Goal: Task Accomplishment & Management: Use online tool/utility

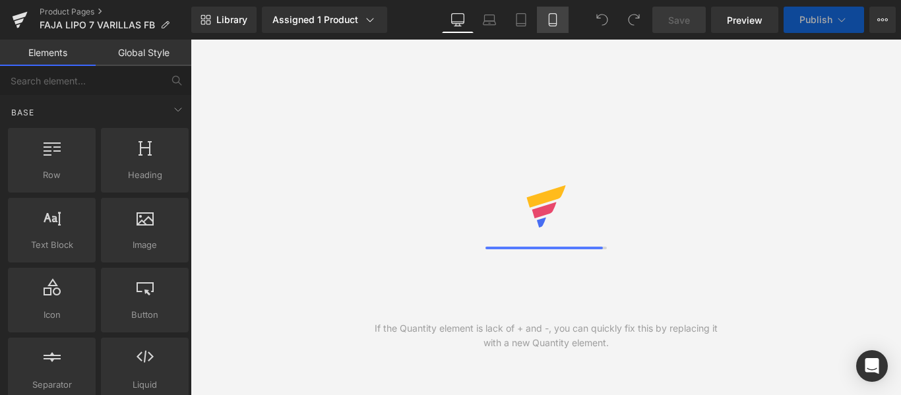
click at [561, 23] on link "Mobile" at bounding box center [553, 20] width 32 height 26
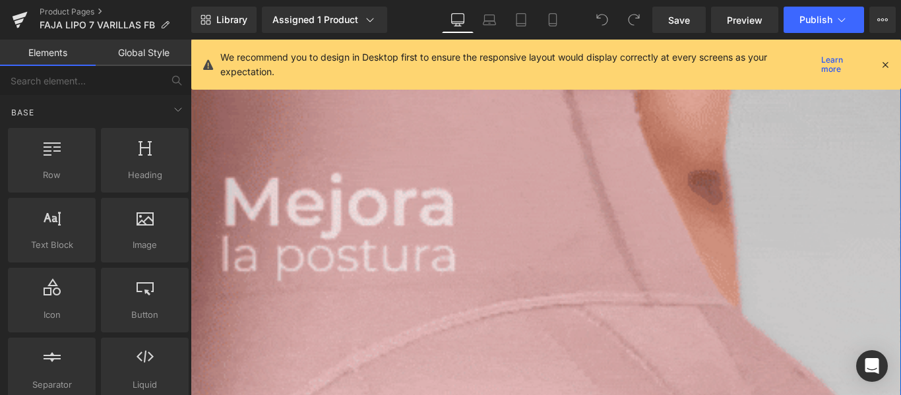
scroll to position [3107, 0]
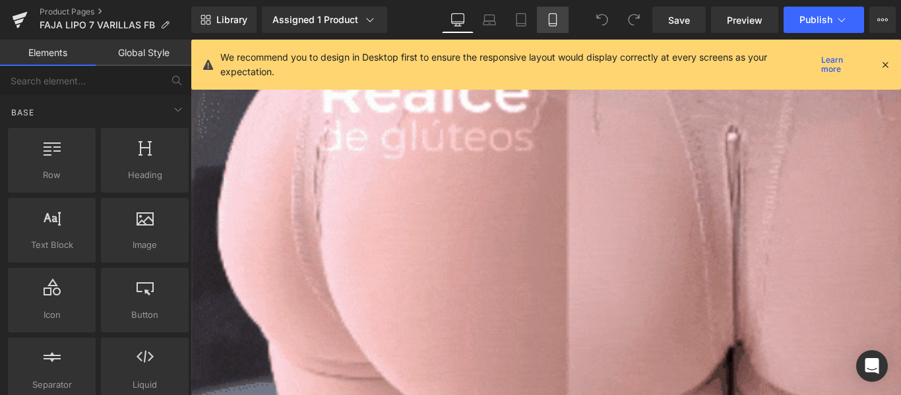
click at [553, 24] on icon at bounding box center [552, 19] width 13 height 13
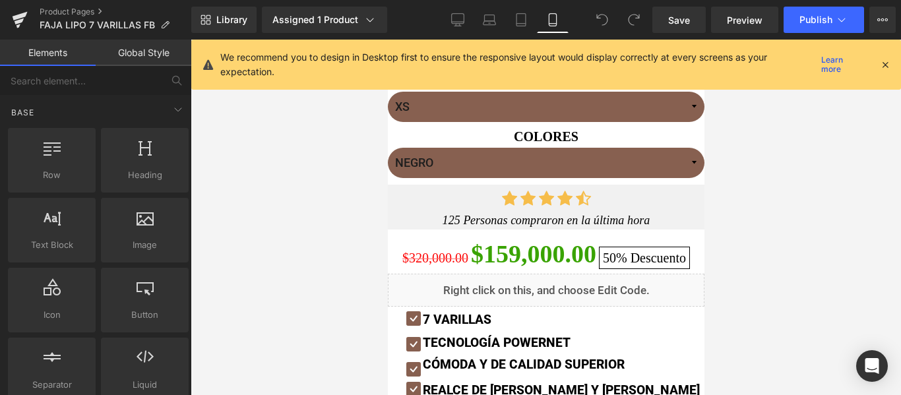
scroll to position [641, 0]
click at [509, 287] on div "Liquid" at bounding box center [545, 290] width 317 height 33
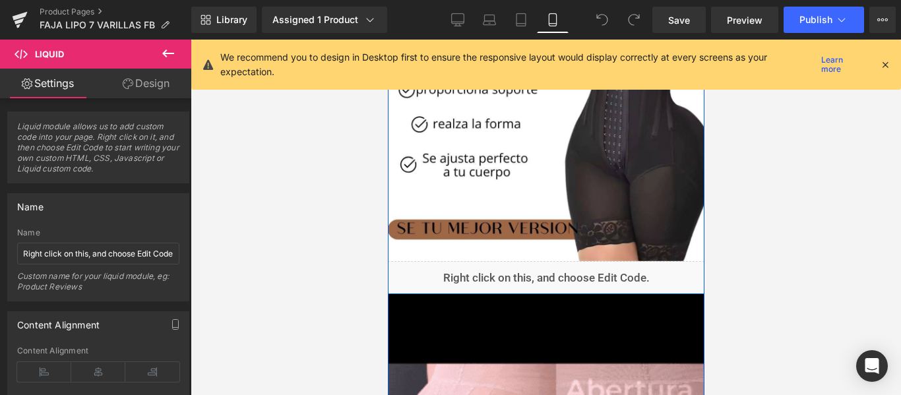
scroll to position [1195, 0]
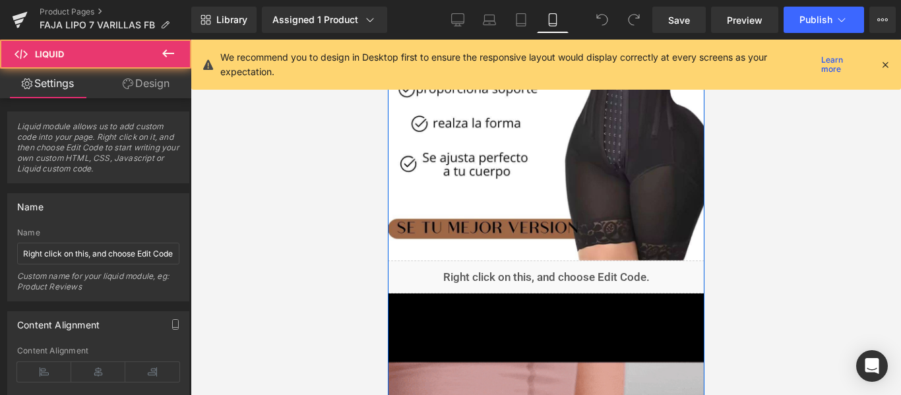
click at [499, 278] on div "Liquid" at bounding box center [545, 277] width 317 height 33
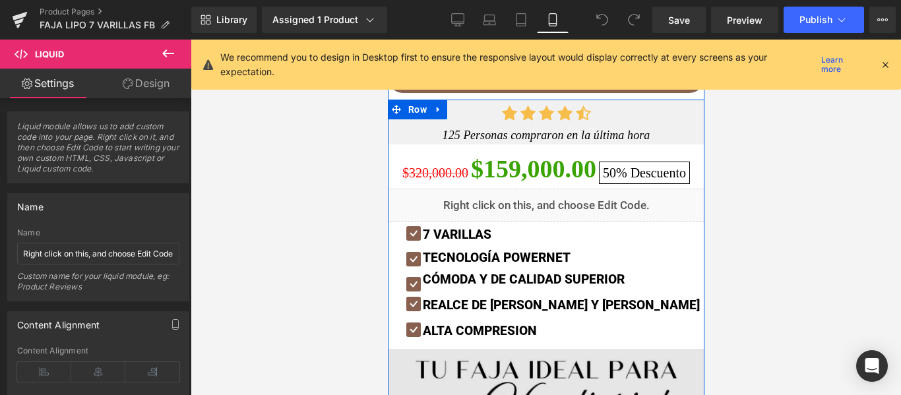
scroll to position [726, 0]
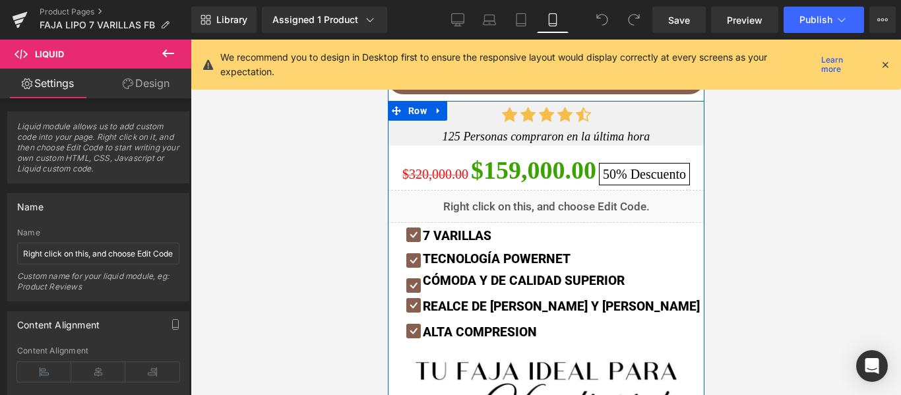
click at [481, 199] on div "Liquid" at bounding box center [545, 206] width 317 height 33
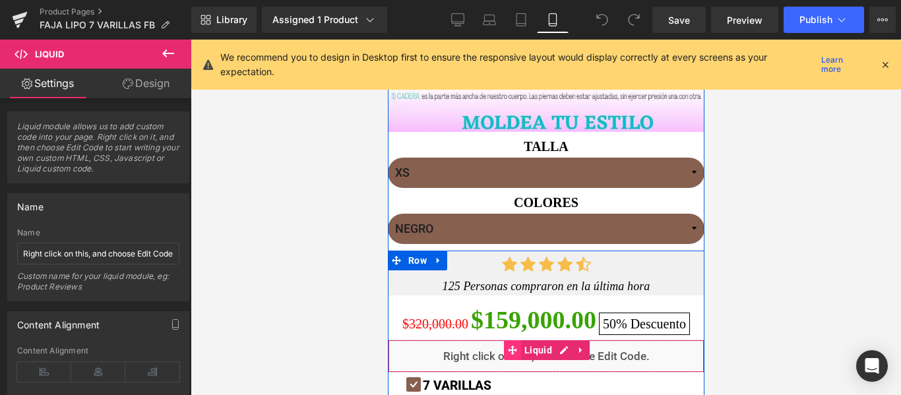
scroll to position [575, 0]
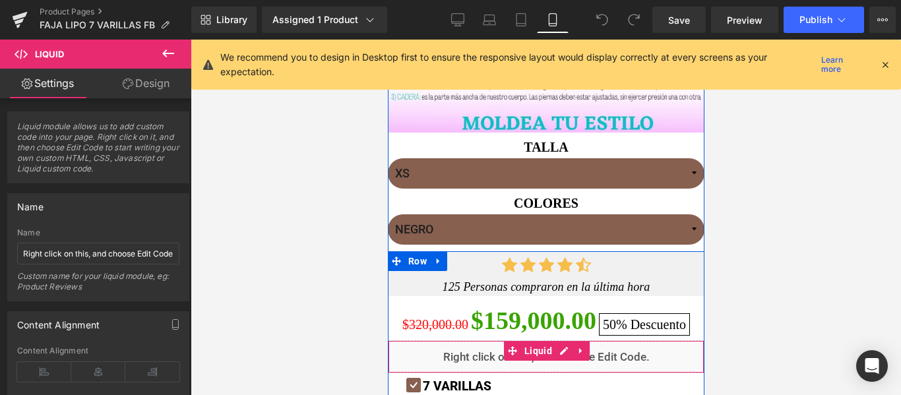
click at [486, 364] on div "Liquid" at bounding box center [545, 356] width 317 height 33
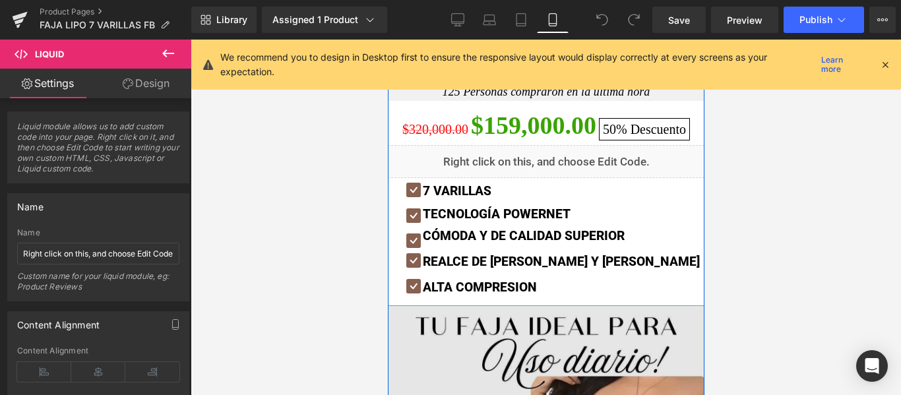
scroll to position [770, 0]
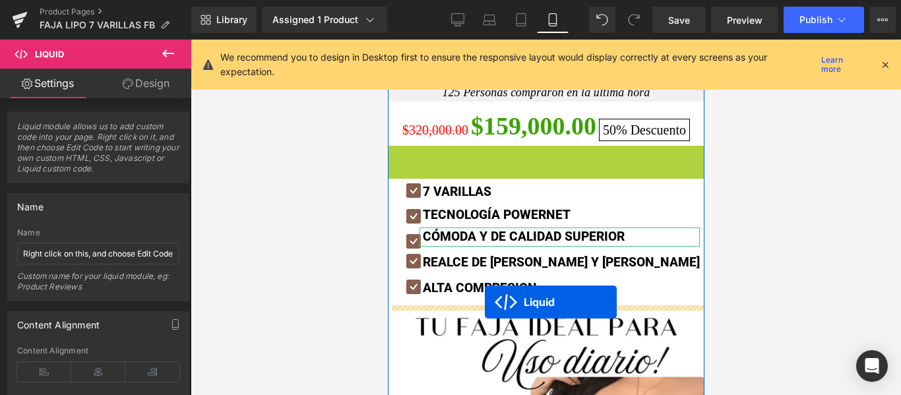
drag, startPoint x: 501, startPoint y: 151, endPoint x: 484, endPoint y: 302, distance: 152.0
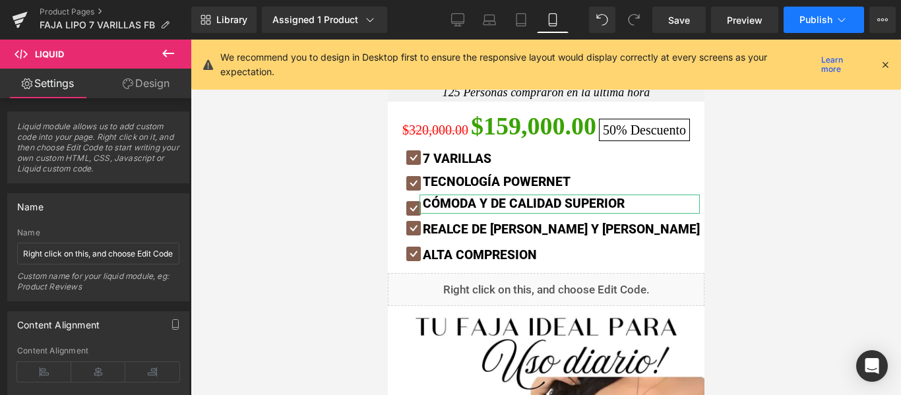
click at [803, 27] on button "Publish" at bounding box center [824, 20] width 80 height 26
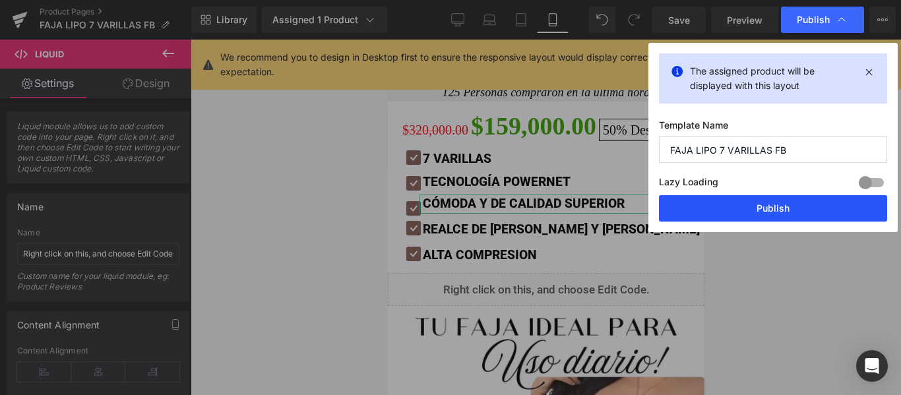
click at [758, 206] on button "Publish" at bounding box center [773, 208] width 228 height 26
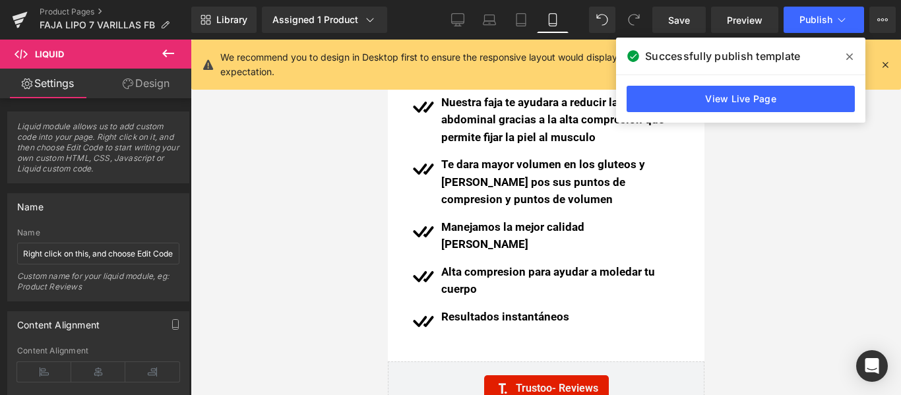
scroll to position [2218, 0]
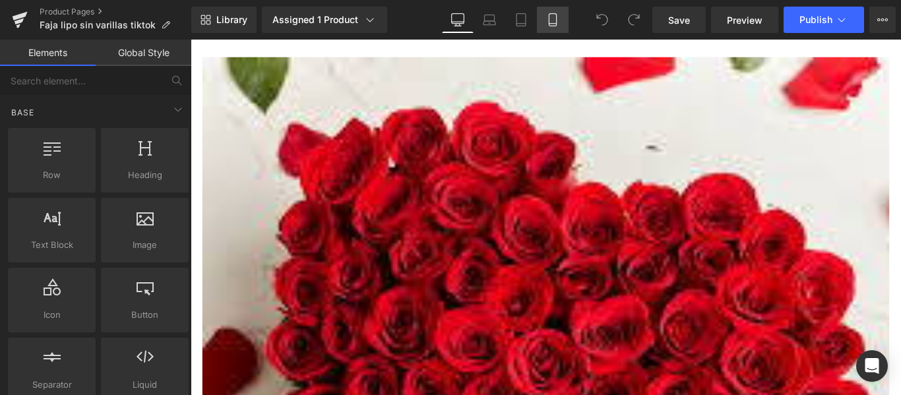
click at [549, 13] on icon at bounding box center [552, 19] width 13 height 13
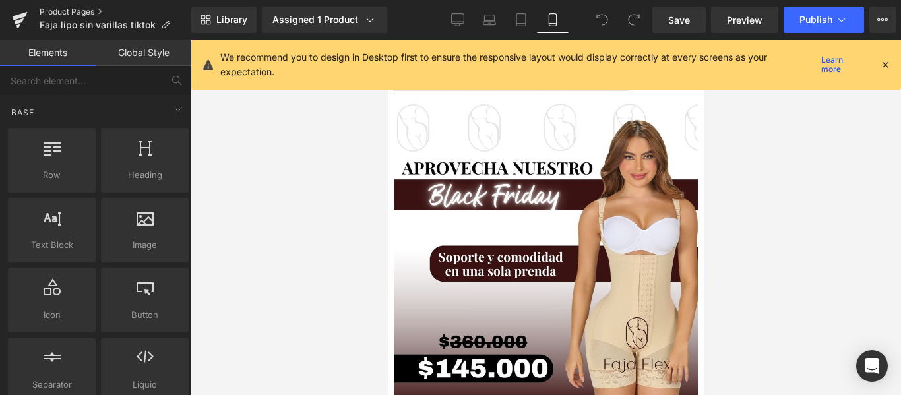
click at [49, 9] on link "Product Pages" at bounding box center [116, 12] width 152 height 11
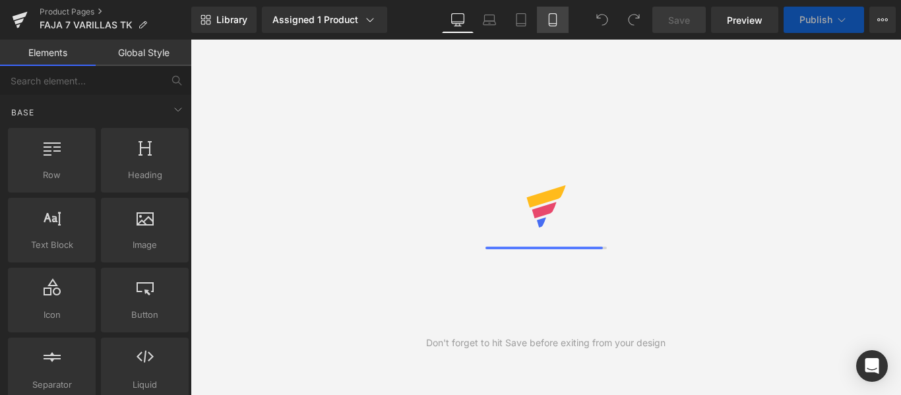
click at [555, 32] on link "Mobile" at bounding box center [553, 20] width 32 height 26
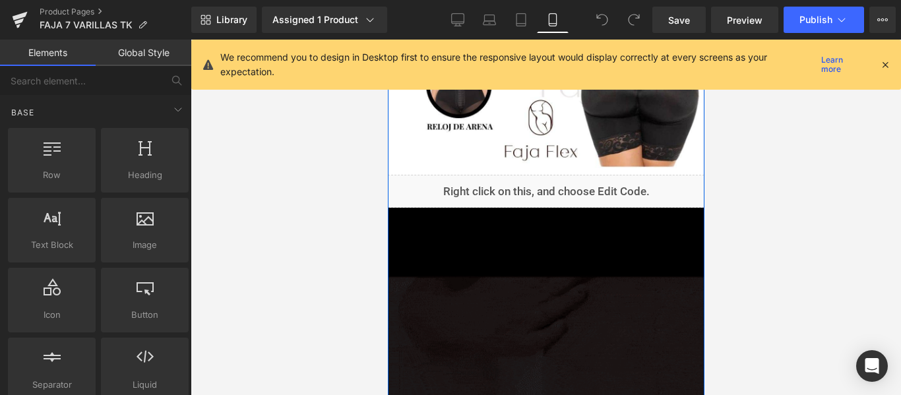
scroll to position [1138, 0]
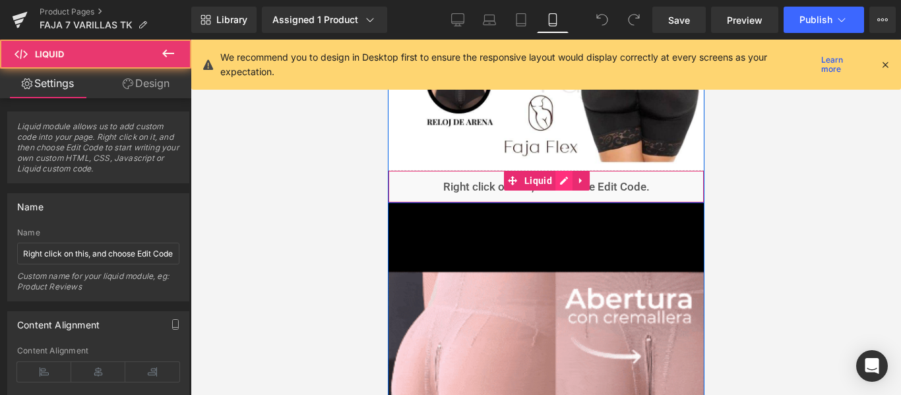
drag, startPoint x: 572, startPoint y: 194, endPoint x: 551, endPoint y: 187, distance: 22.7
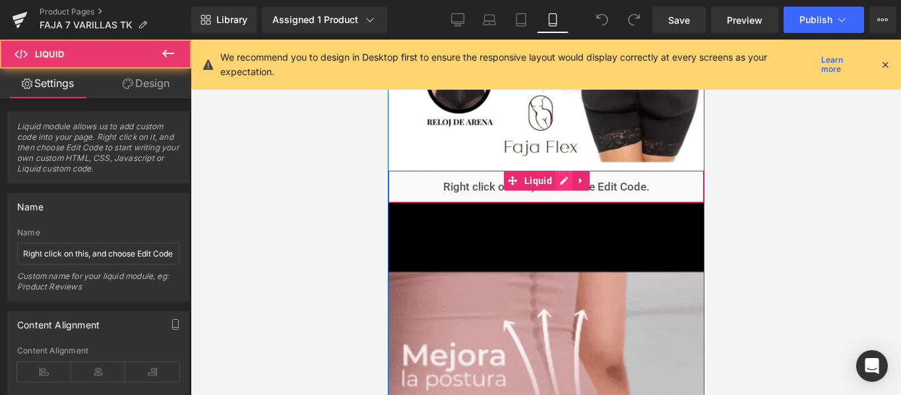
click at [551, 187] on div "Liquid" at bounding box center [545, 186] width 317 height 33
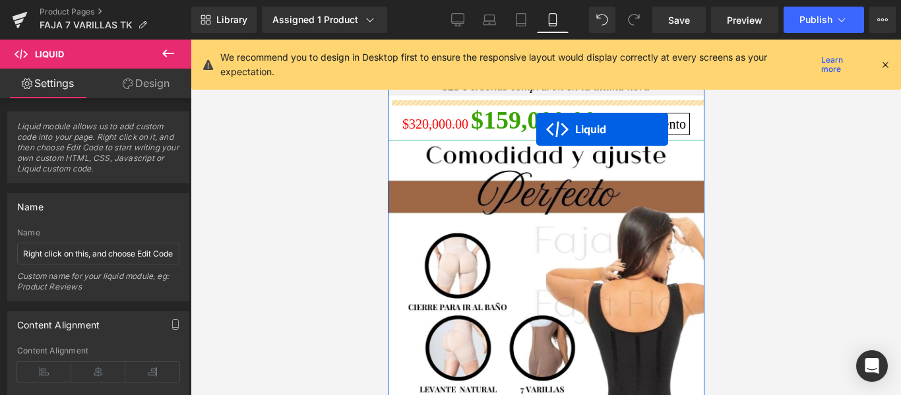
scroll to position [742, 0]
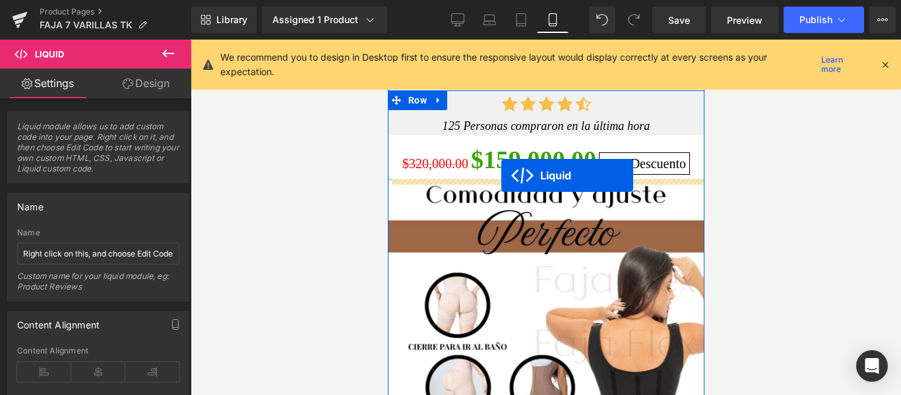
drag, startPoint x: 509, startPoint y: 181, endPoint x: 501, endPoint y: 175, distance: 9.9
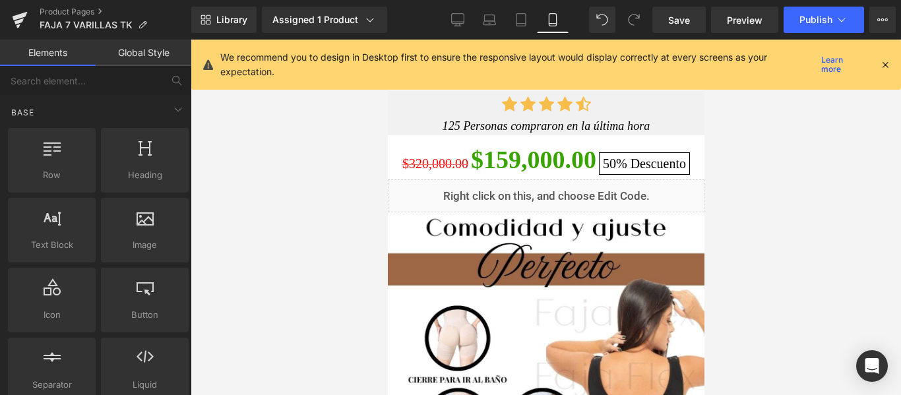
click at [763, 196] on div at bounding box center [546, 217] width 710 height 355
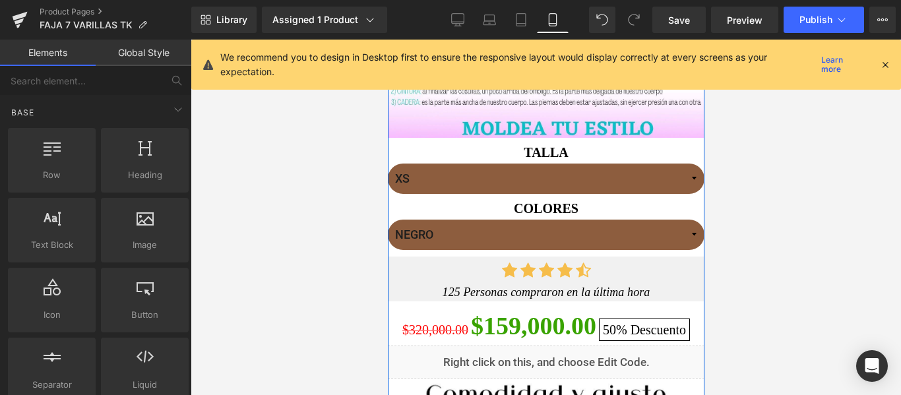
scroll to position [584, 0]
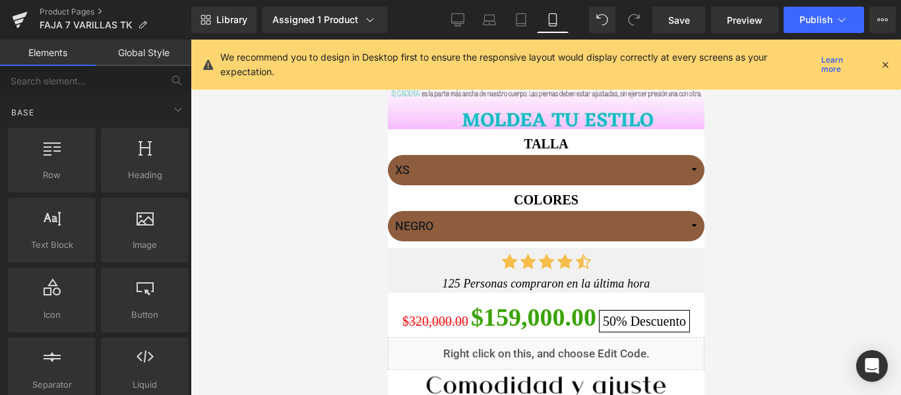
click at [891, 67] on div "We recommend you to design in Desktop first to ensure the responsive layout wou…" at bounding box center [546, 65] width 710 height 50
click at [885, 66] on icon at bounding box center [885, 65] width 12 height 12
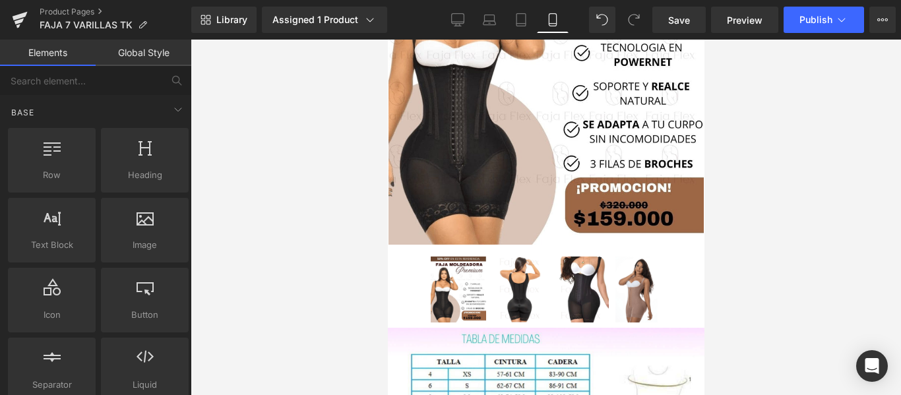
scroll to position [148, 0]
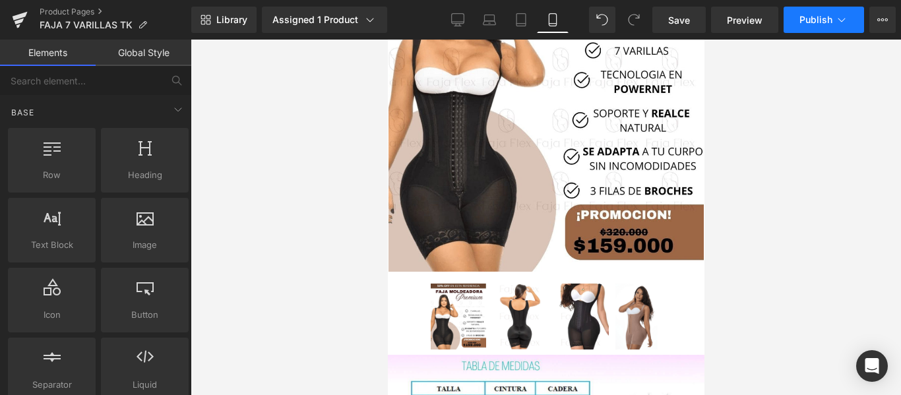
click at [797, 27] on button "Publish" at bounding box center [824, 20] width 80 height 26
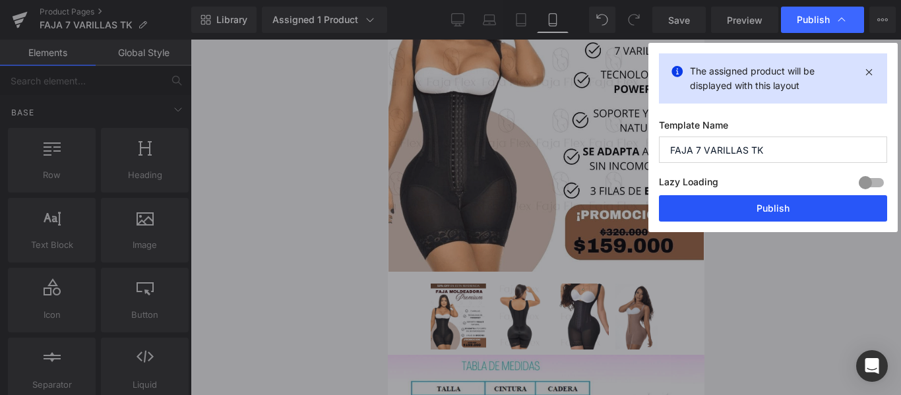
click at [803, 199] on button "Publish" at bounding box center [773, 208] width 228 height 26
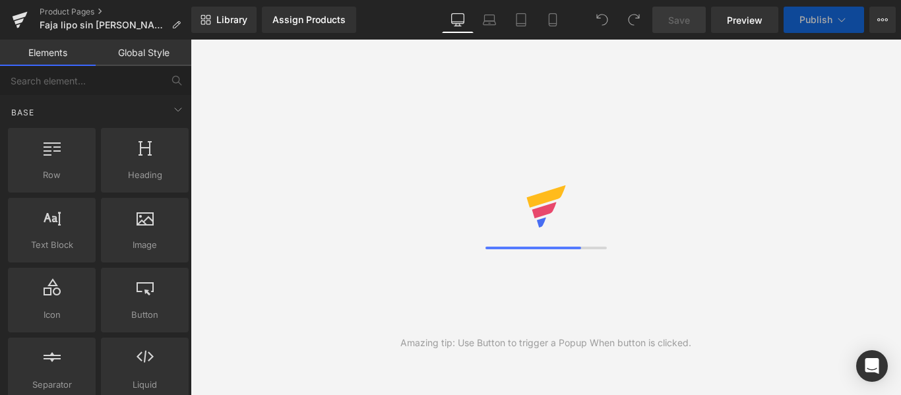
click at [45, 14] on link "Product Pages" at bounding box center [116, 12] width 152 height 11
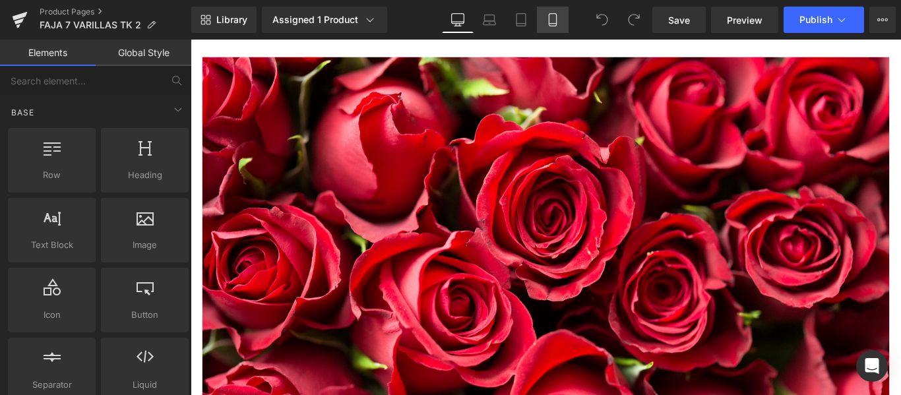
click at [546, 22] on icon at bounding box center [552, 19] width 13 height 13
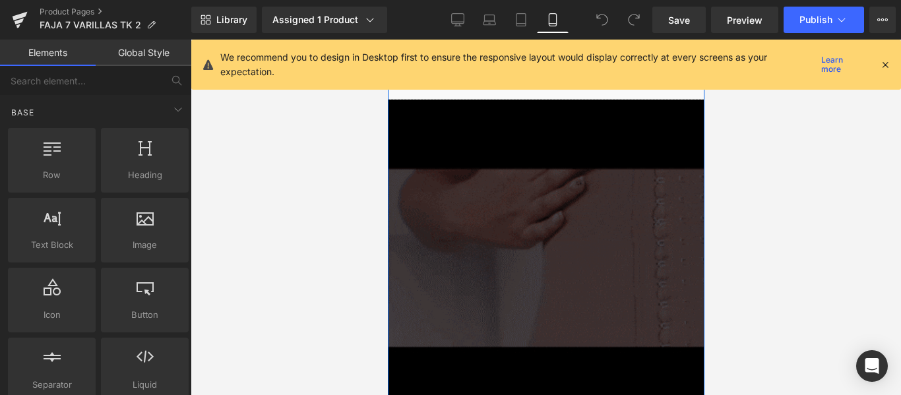
scroll to position [1111, 0]
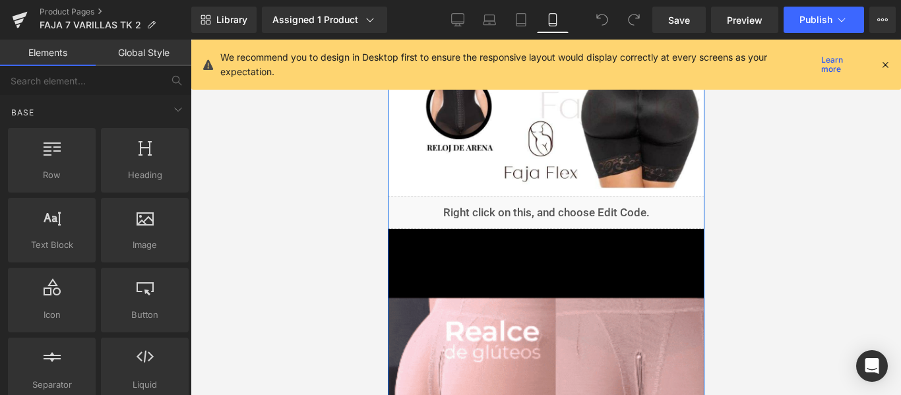
click at [499, 210] on div "Liquid" at bounding box center [545, 212] width 317 height 33
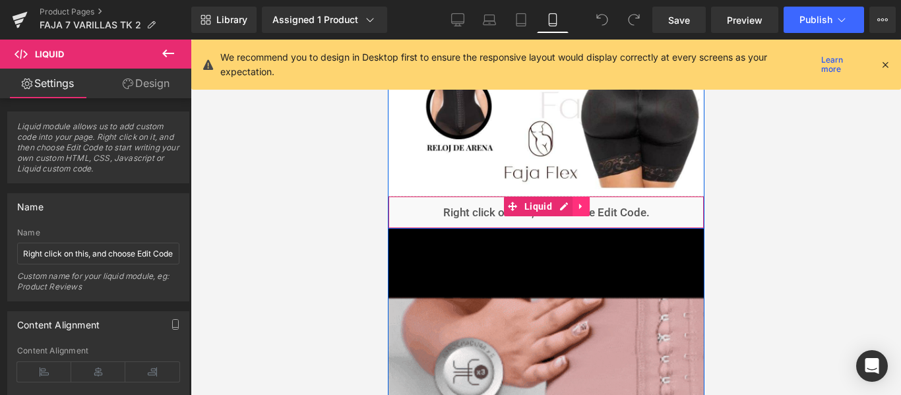
click at [572, 206] on link at bounding box center [580, 207] width 17 height 20
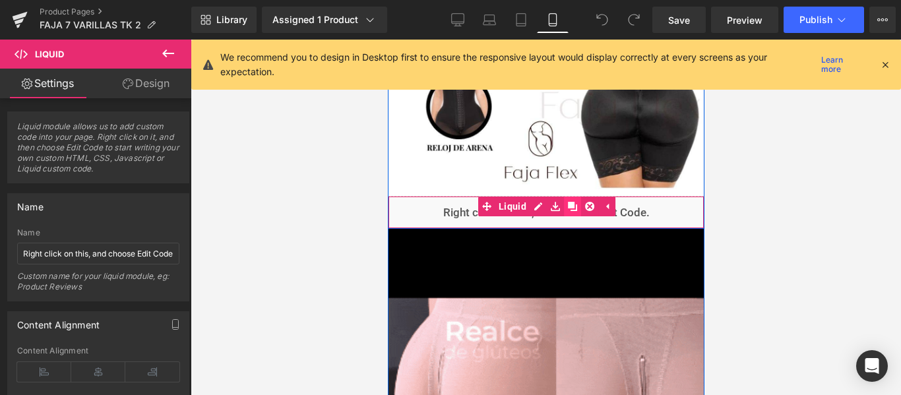
click at [572, 208] on link at bounding box center [571, 207] width 17 height 20
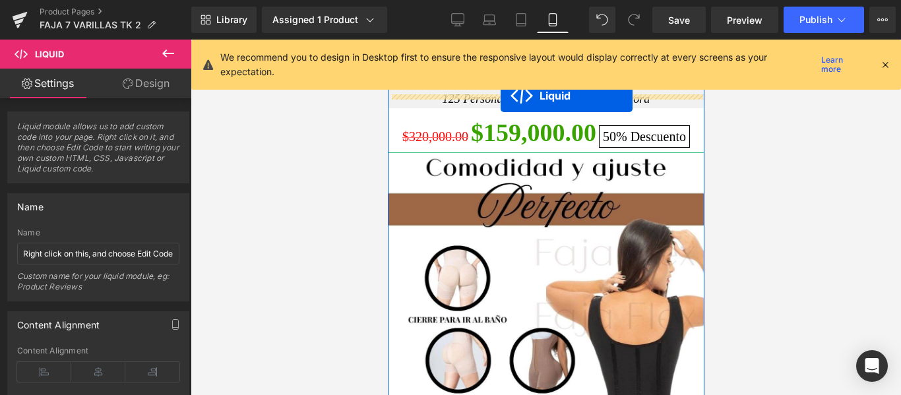
scroll to position [728, 0]
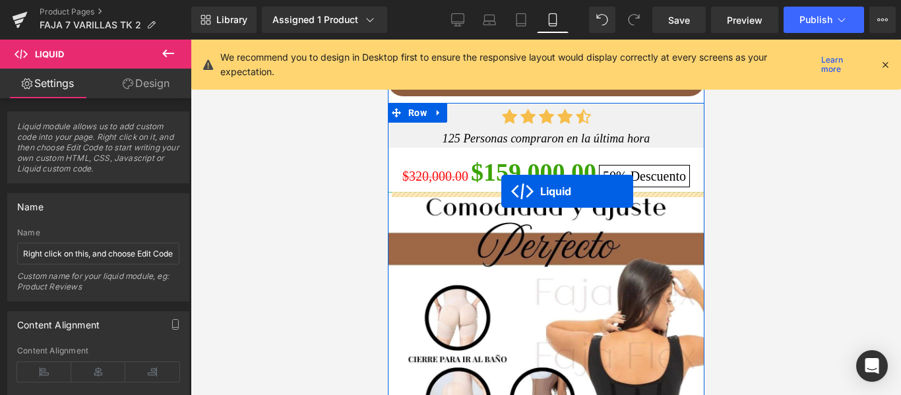
drag, startPoint x: 507, startPoint y: 240, endPoint x: 501, endPoint y: 191, distance: 49.3
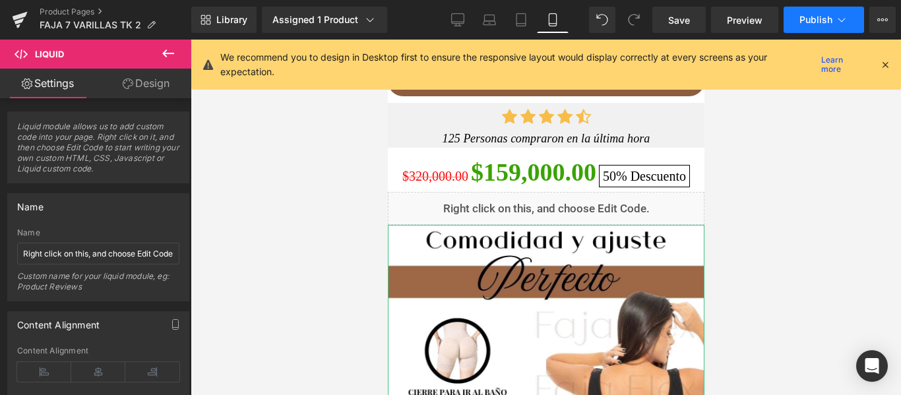
click at [818, 30] on button "Publish" at bounding box center [824, 20] width 80 height 26
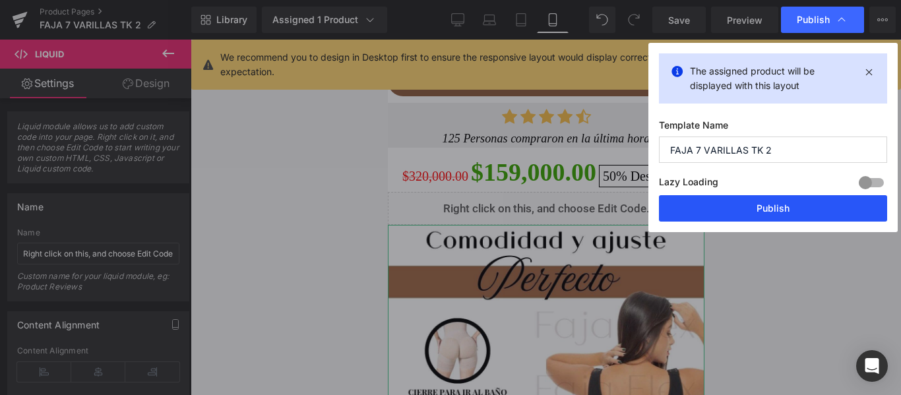
click at [784, 208] on button "Publish" at bounding box center [773, 208] width 228 height 26
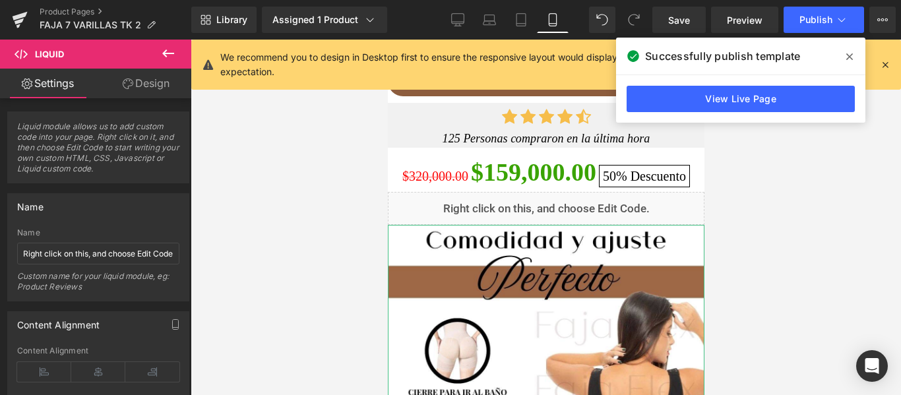
click at [63, 5] on div "Product Pages FAJA 7 VARILLAS TK 2" at bounding box center [95, 20] width 191 height 40
click at [60, 10] on link "Product Pages" at bounding box center [116, 12] width 152 height 11
